Goal: Find contact information: Find contact information

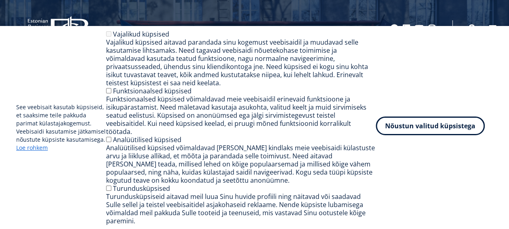
click at [448, 134] on button "Nõustun valitud küpsistega" at bounding box center [430, 125] width 109 height 19
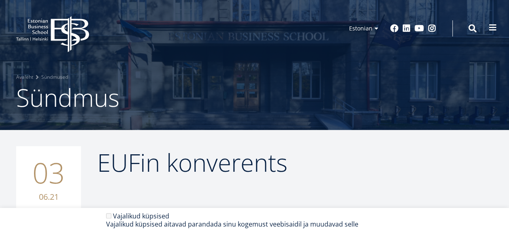
click at [489, 32] on button at bounding box center [493, 27] width 16 height 16
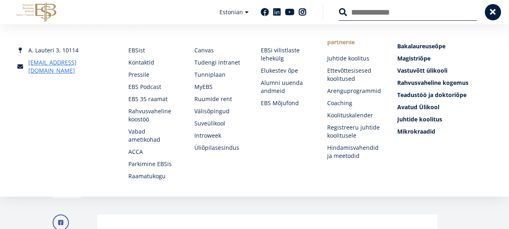
scroll to position [122, 0]
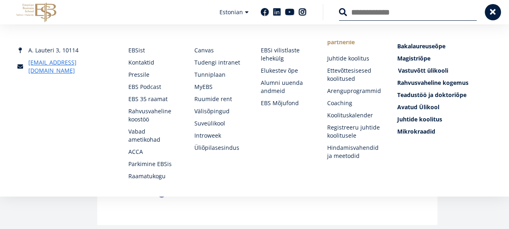
scroll to position [243, 0]
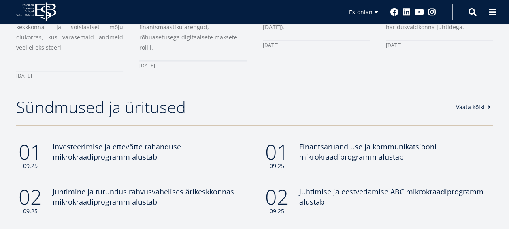
scroll to position [608, 0]
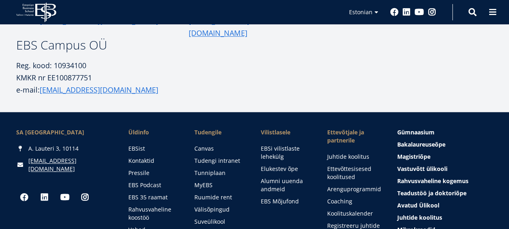
scroll to position [365, 0]
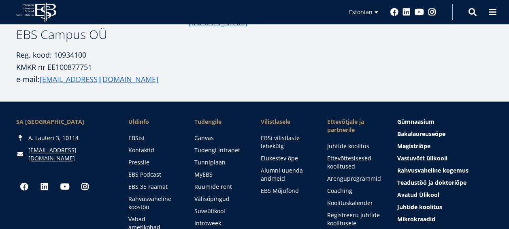
drag, startPoint x: 59, startPoint y: 137, endPoint x: 26, endPoint y: 139, distance: 33.2
click at [26, 139] on div "A. Lauteri 3, 10114" at bounding box center [64, 138] width 96 height 8
copy div "A. Lauteri 3,"
